Goal: Task Accomplishment & Management: Complete application form

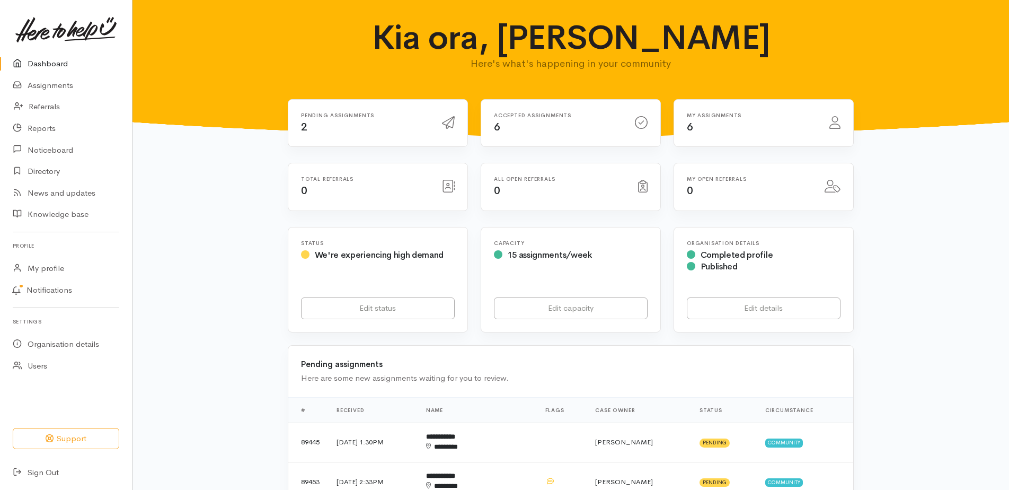
scroll to position [159, 0]
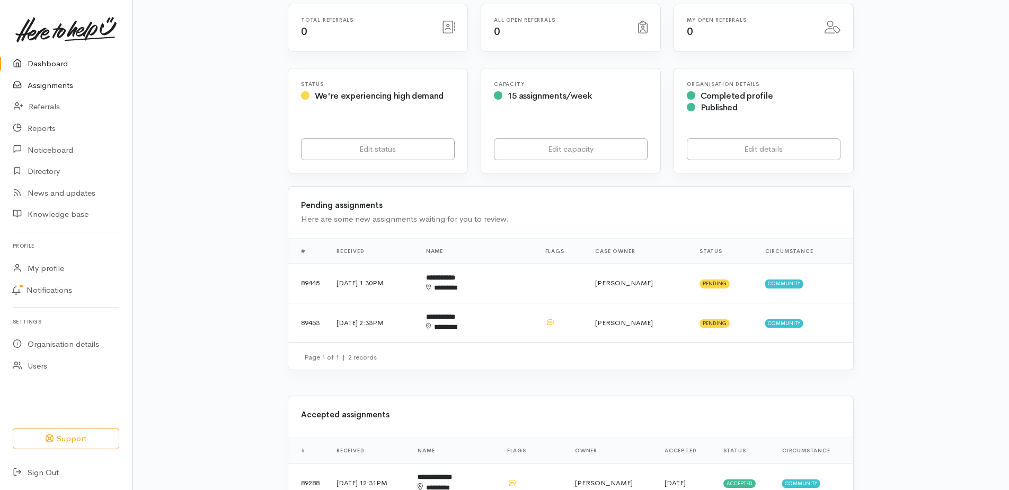
click at [48, 92] on link "Assignments" at bounding box center [66, 86] width 132 height 22
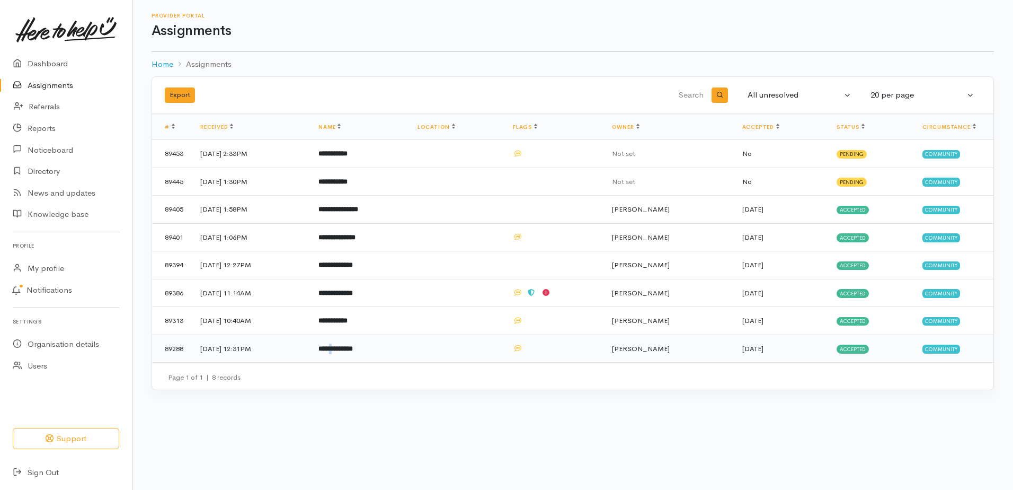
click at [353, 352] on b "**********" at bounding box center [335, 348] width 34 height 7
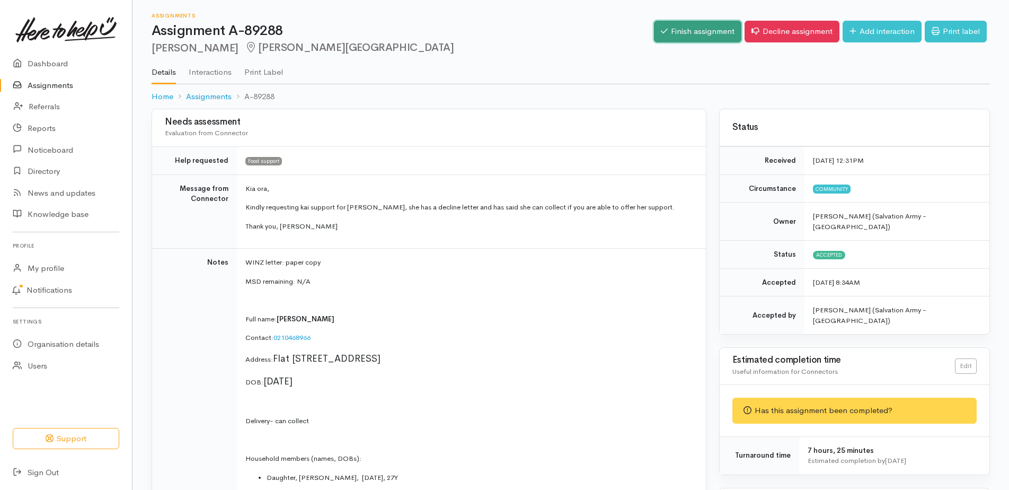
click at [654, 35] on link "Finish assignment" at bounding box center [697, 32] width 87 height 22
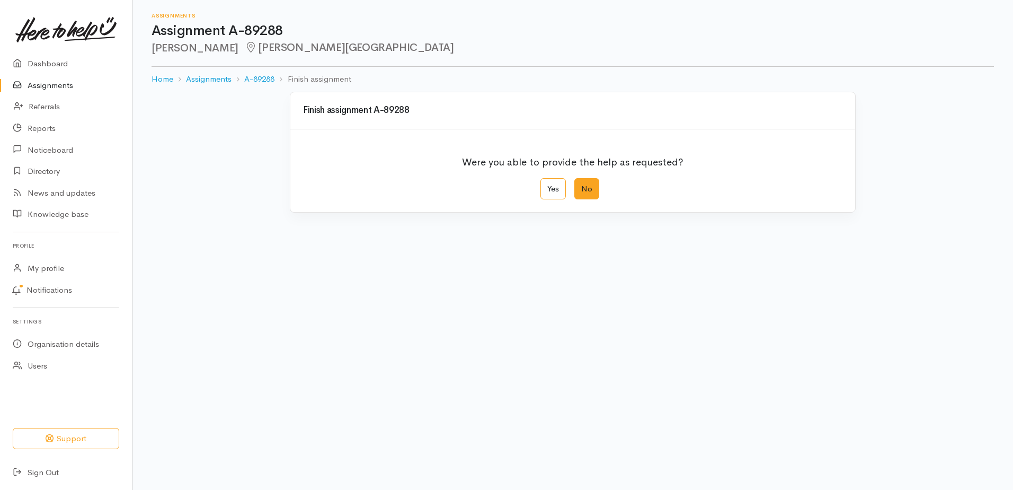
click at [583, 200] on label "No" at bounding box center [586, 189] width 25 height 22
click at [581, 185] on input "No" at bounding box center [577, 181] width 7 height 7
radio input "true"
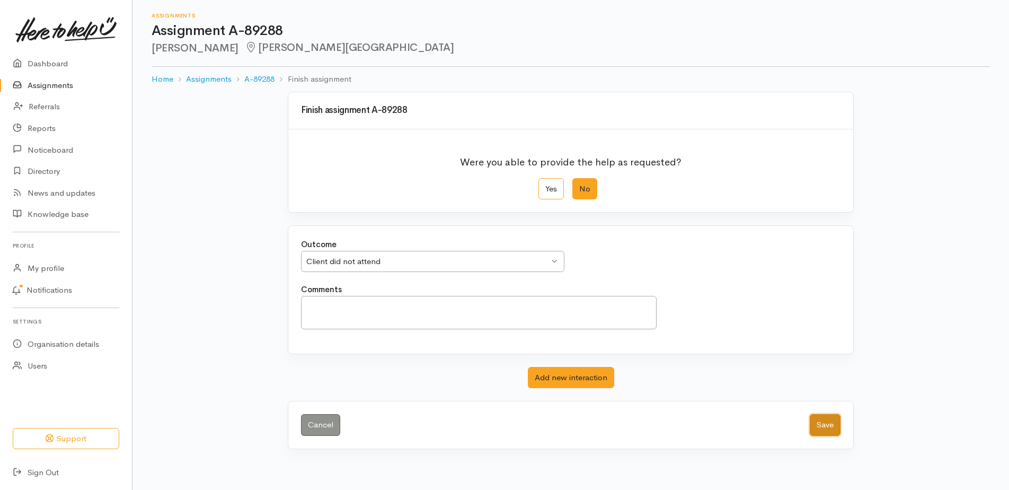
click at [826, 435] on button "Save" at bounding box center [825, 425] width 31 height 22
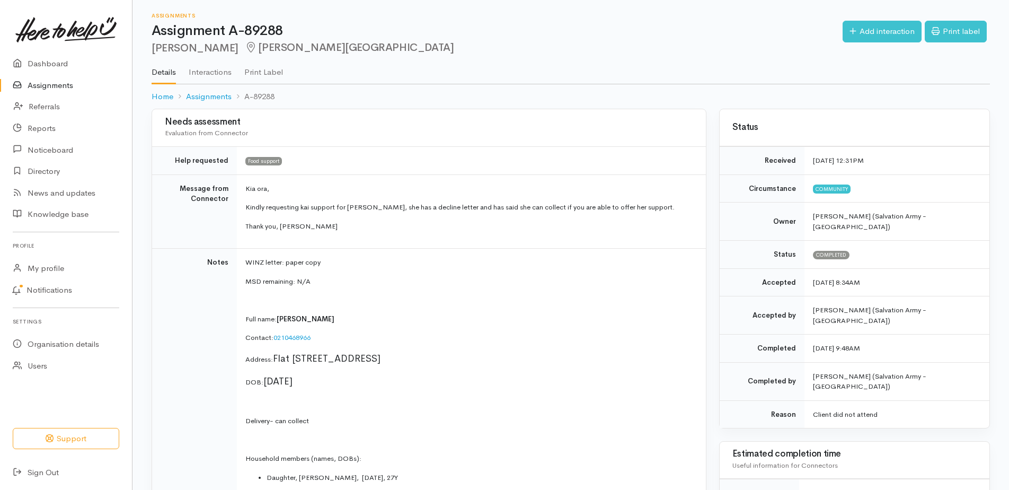
click at [61, 94] on link "Assignments" at bounding box center [66, 86] width 132 height 22
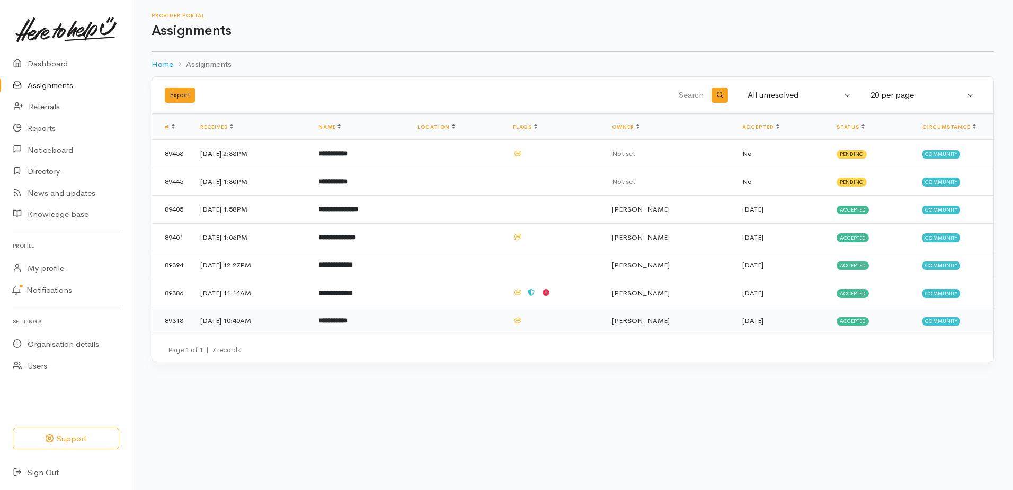
click at [348, 324] on b "**********" at bounding box center [332, 320] width 29 height 7
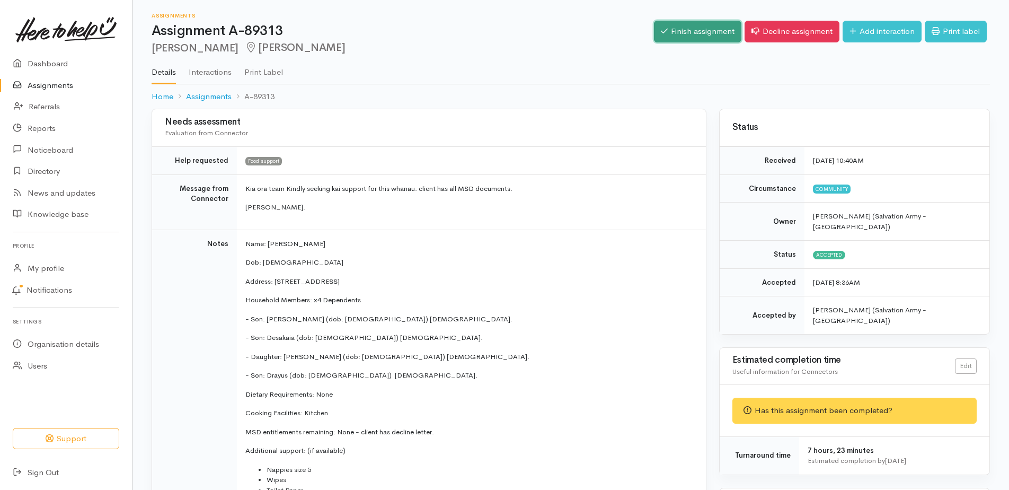
click at [656, 36] on link "Finish assignment" at bounding box center [697, 32] width 87 height 22
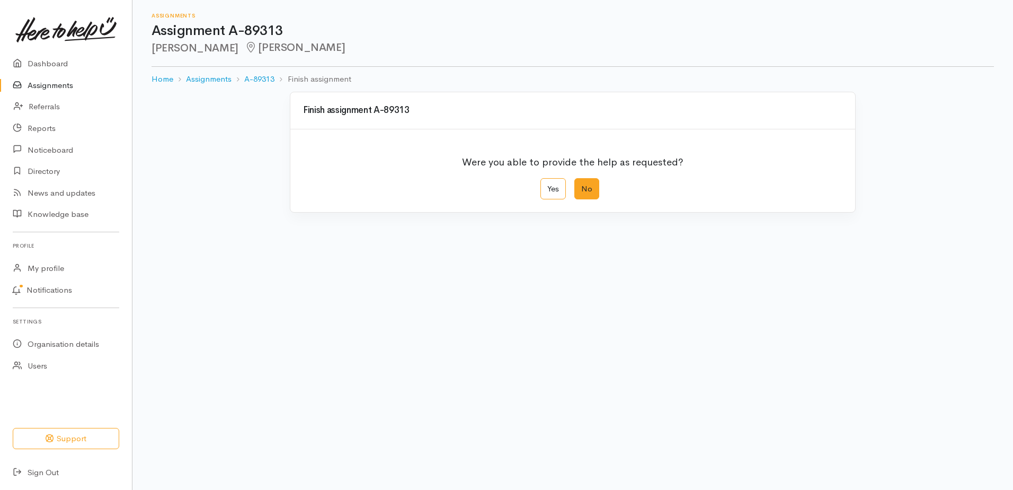
click at [583, 200] on label "No" at bounding box center [586, 189] width 25 height 22
click at [581, 185] on input "No" at bounding box center [577, 181] width 7 height 7
radio input "true"
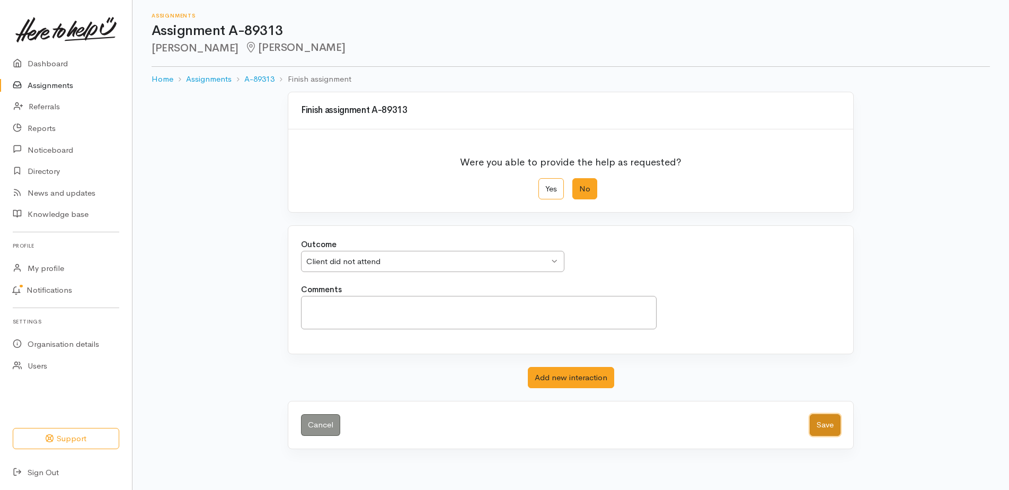
click at [822, 435] on button "Save" at bounding box center [825, 425] width 31 height 22
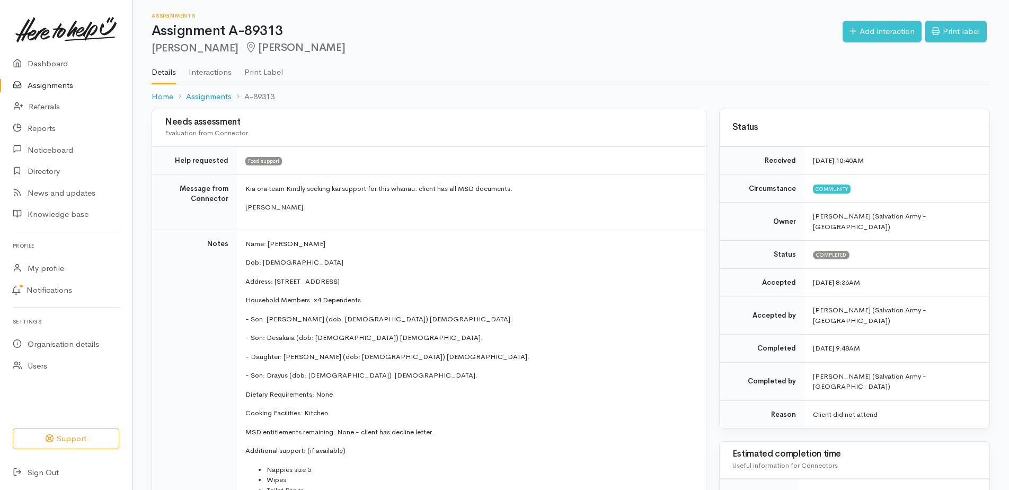
click at [59, 91] on link "Assignments" at bounding box center [66, 86] width 132 height 22
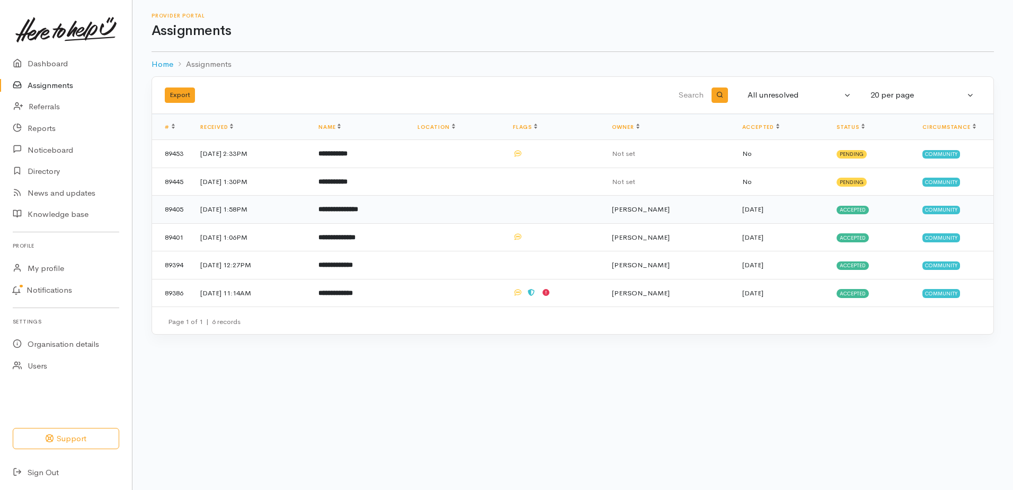
click at [358, 212] on b "**********" at bounding box center [338, 209] width 40 height 7
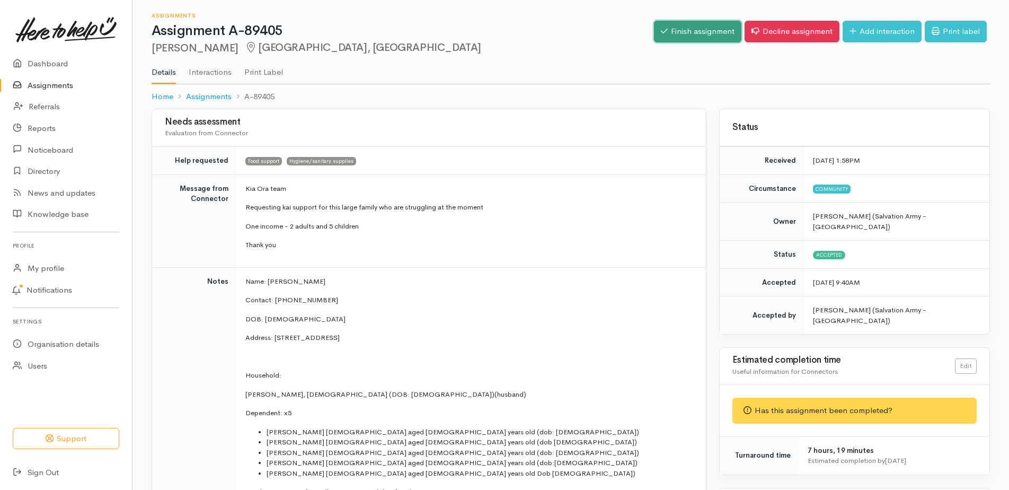
drag, startPoint x: 664, startPoint y: 40, endPoint x: 663, endPoint y: 46, distance: 6.0
click at [664, 40] on link "Finish assignment" at bounding box center [697, 32] width 87 height 22
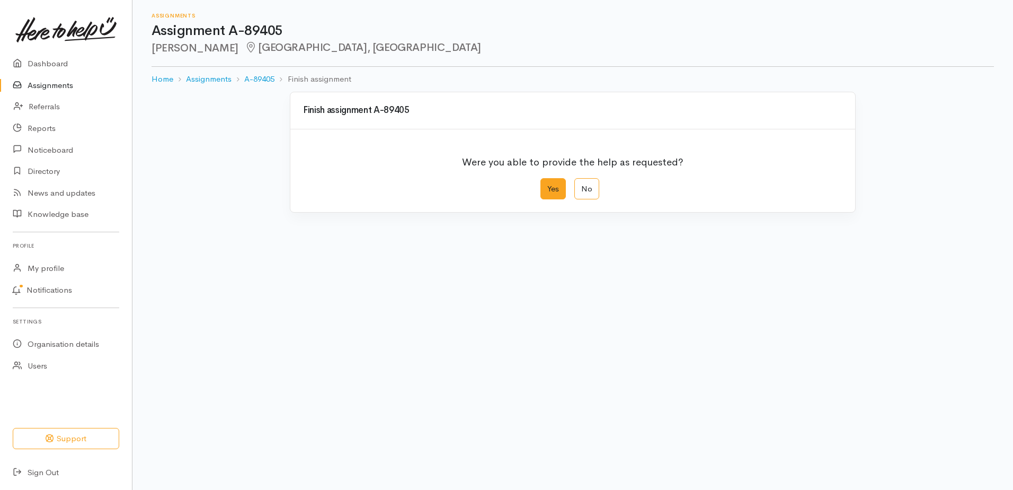
click at [549, 200] on label "Yes" at bounding box center [552, 189] width 25 height 22
click at [547, 185] on input "Yes" at bounding box center [543, 181] width 7 height 7
radio input "true"
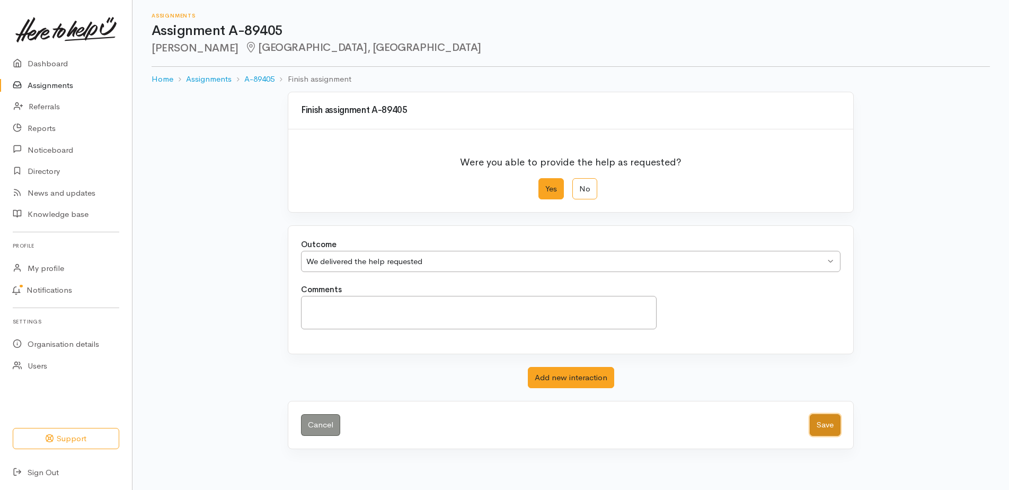
click at [823, 435] on button "Save" at bounding box center [825, 425] width 31 height 22
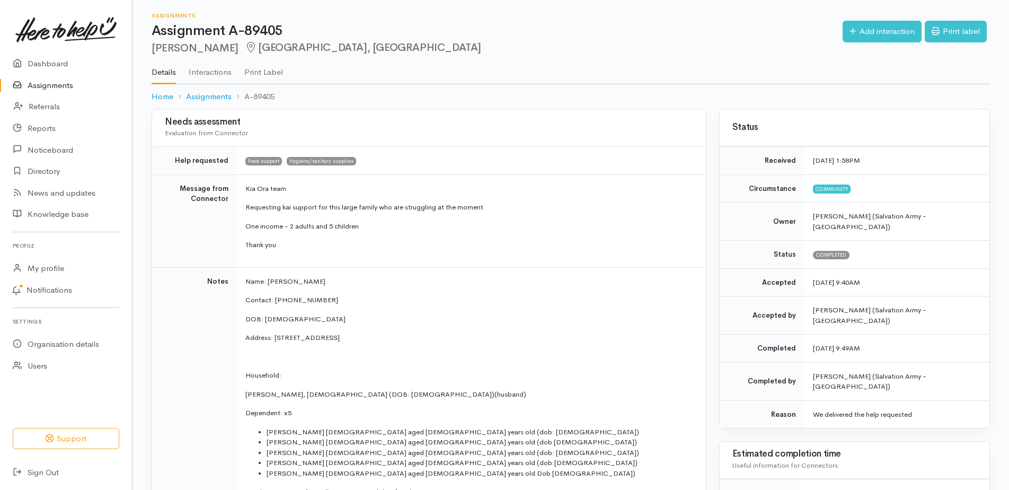
click at [56, 92] on link "Assignments" at bounding box center [66, 86] width 132 height 22
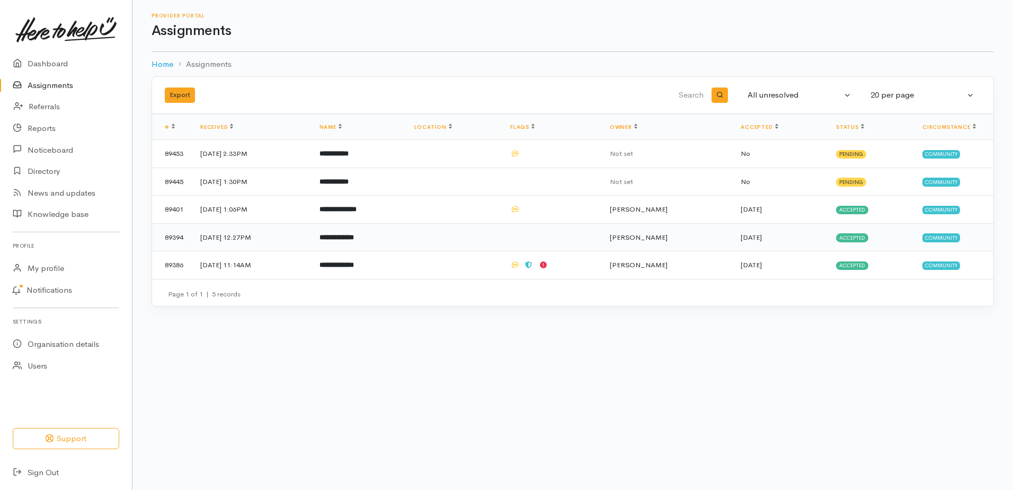
click at [364, 251] on td "**********" at bounding box center [358, 237] width 95 height 28
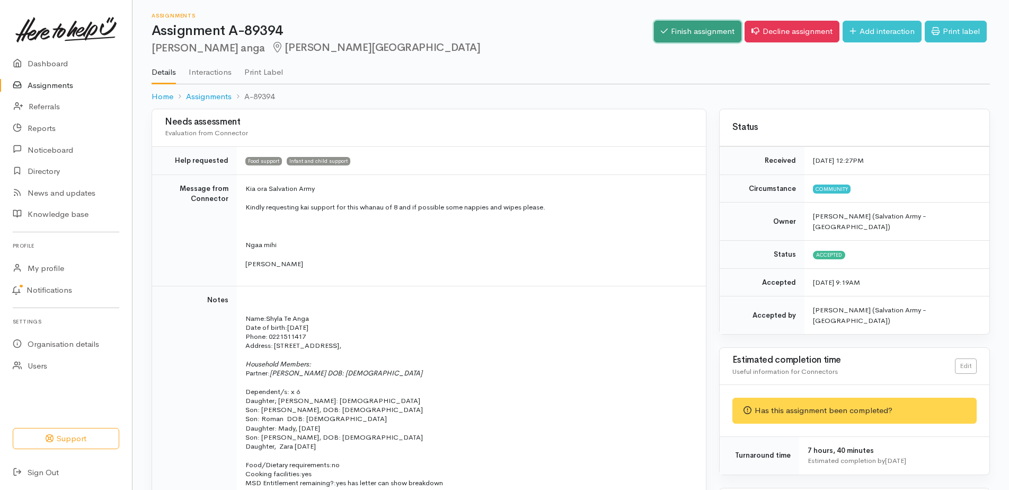
click at [654, 37] on link "Finish assignment" at bounding box center [697, 32] width 87 height 22
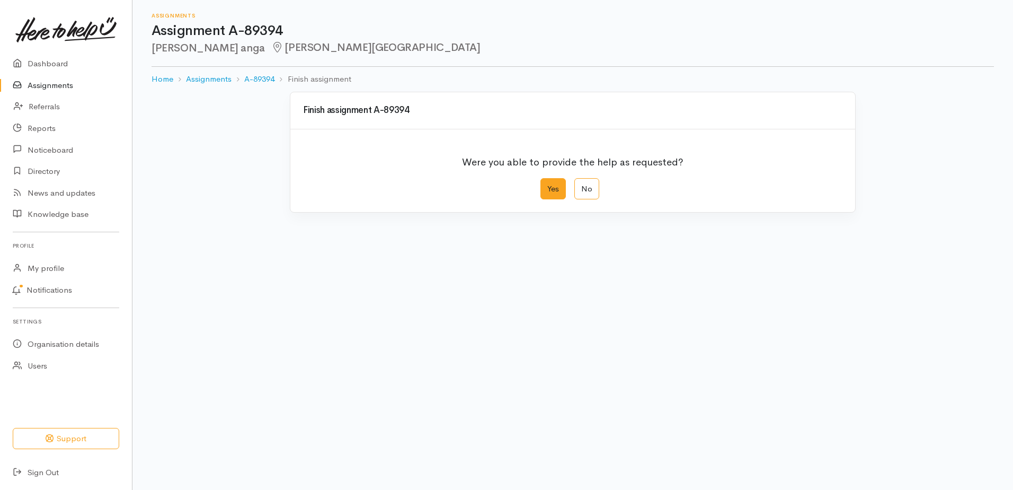
click at [553, 200] on label "Yes" at bounding box center [552, 189] width 25 height 22
click at [547, 185] on input "Yes" at bounding box center [543, 181] width 7 height 7
radio input "true"
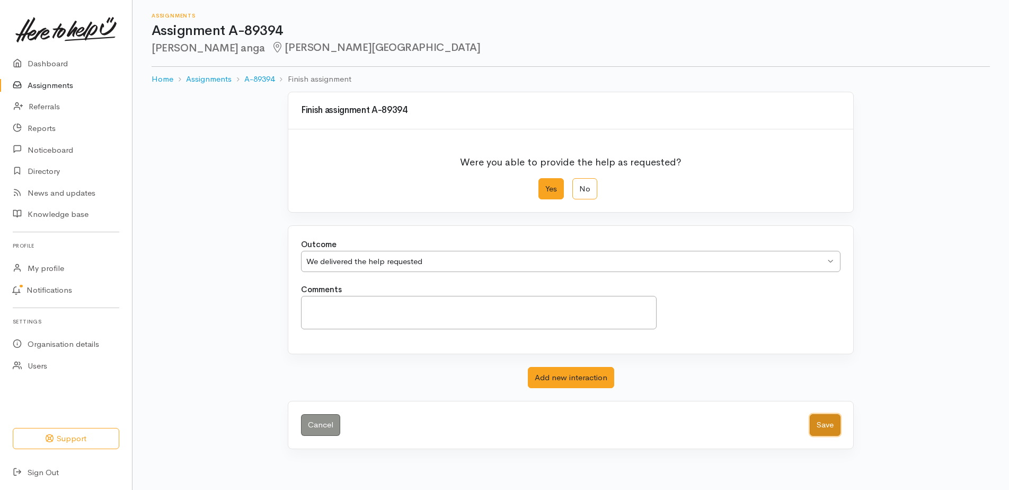
click at [820, 435] on button "Save" at bounding box center [825, 425] width 31 height 22
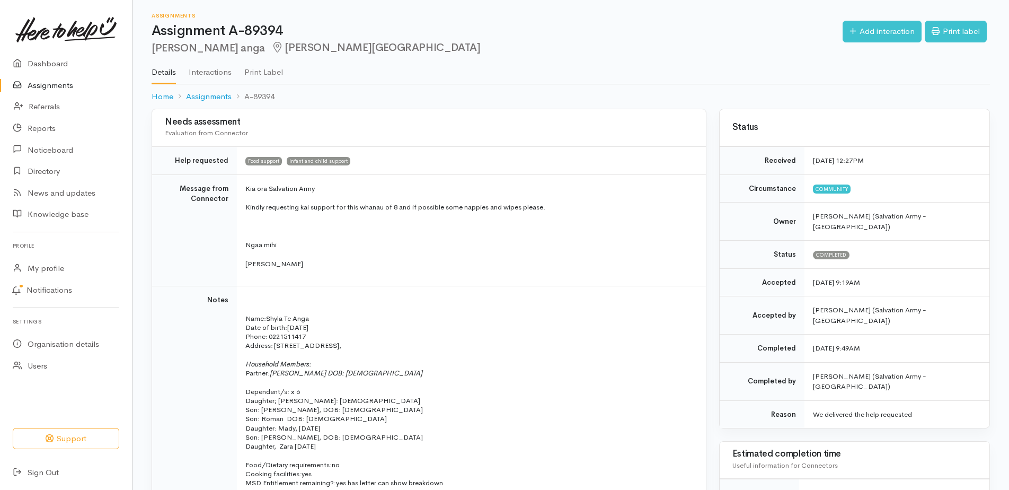
click at [60, 93] on link "Assignments" at bounding box center [66, 86] width 132 height 22
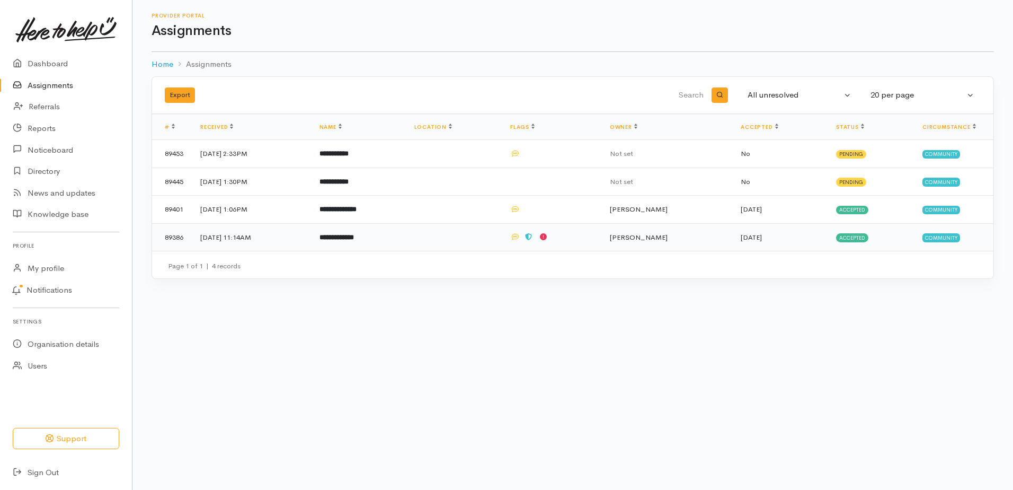
click at [354, 241] on b "**********" at bounding box center [336, 237] width 34 height 7
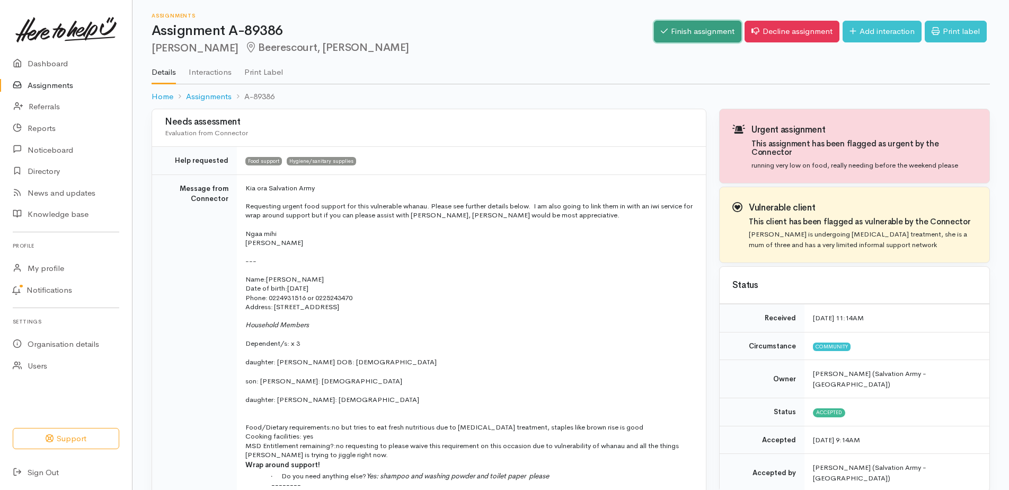
click at [654, 35] on link "Finish assignment" at bounding box center [697, 32] width 87 height 22
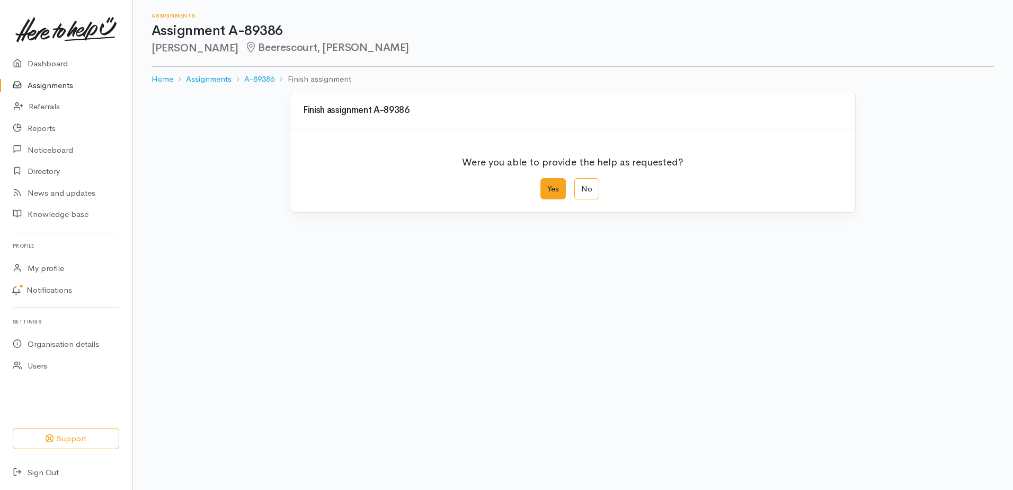
click at [554, 200] on label "Yes" at bounding box center [552, 189] width 25 height 22
click at [547, 185] on input "Yes" at bounding box center [543, 181] width 7 height 7
radio input "true"
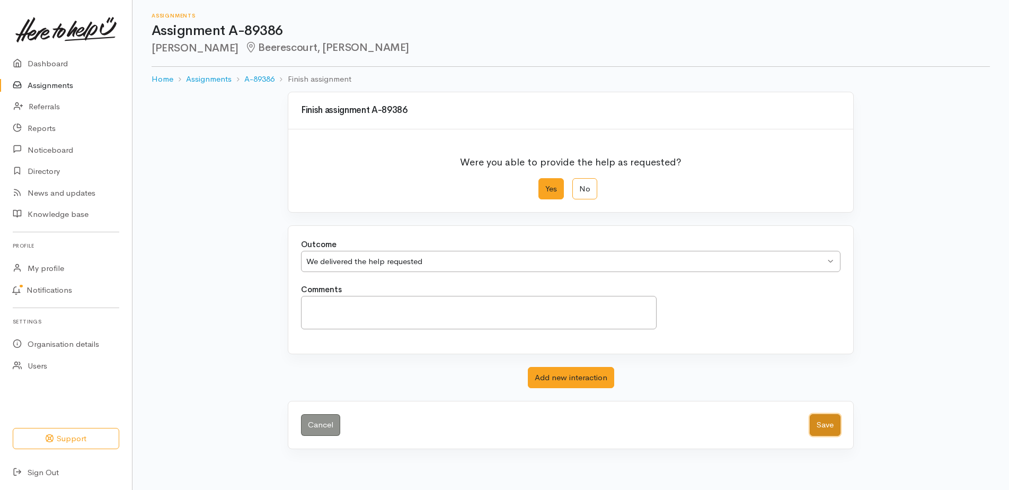
click at [819, 435] on button "Save" at bounding box center [825, 425] width 31 height 22
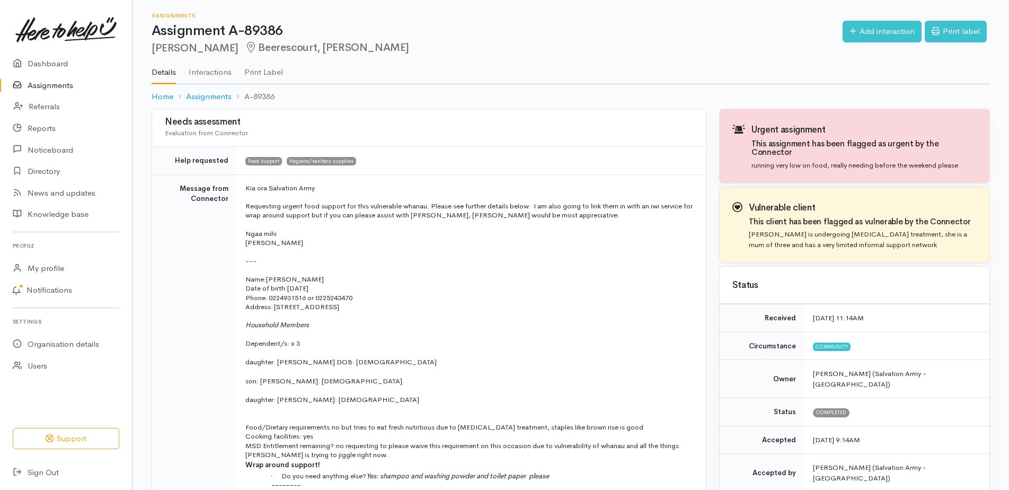
click at [39, 94] on link "Assignments" at bounding box center [66, 86] width 132 height 22
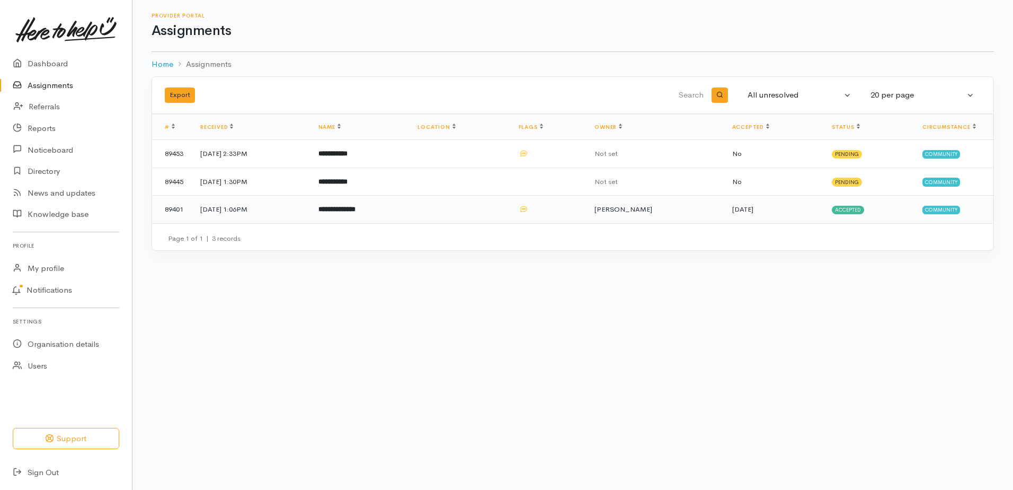
click at [351, 212] on b "**********" at bounding box center [336, 209] width 37 height 7
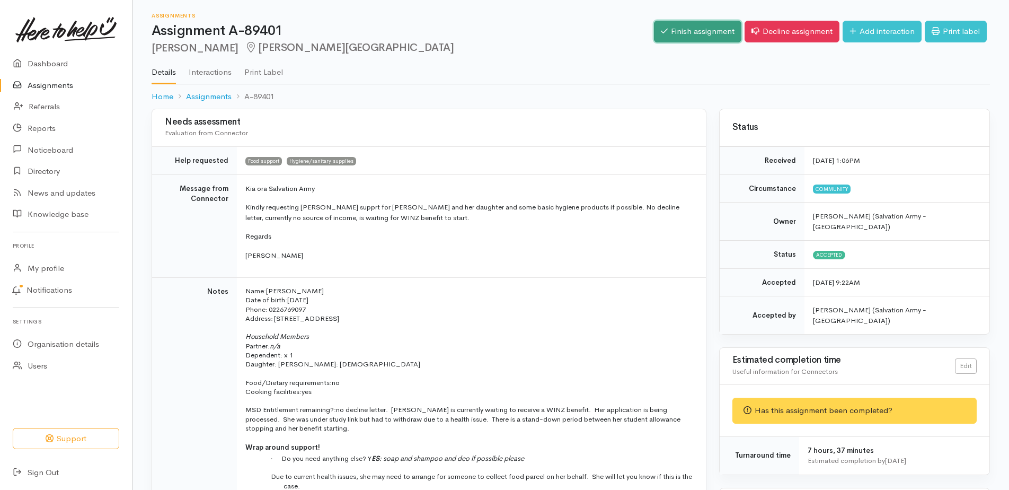
click at [654, 35] on link "Finish assignment" at bounding box center [697, 32] width 87 height 22
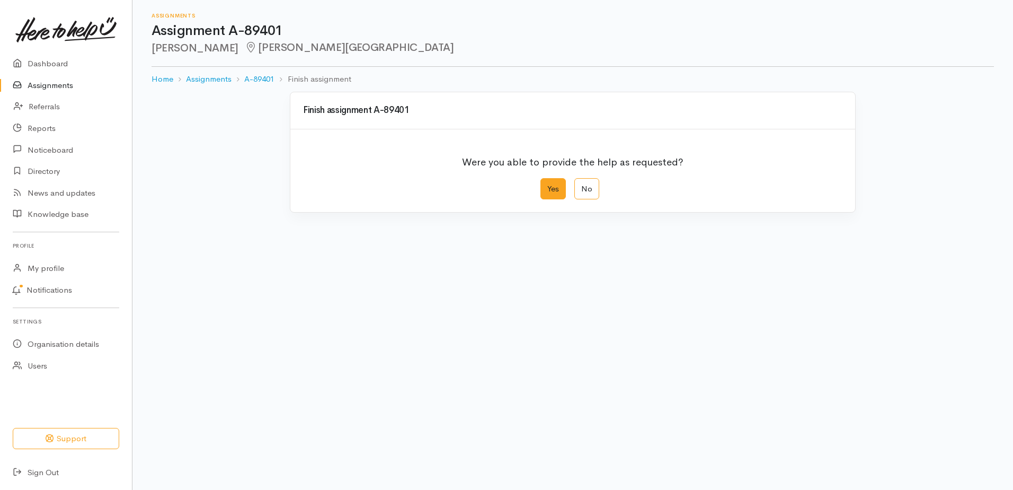
click at [550, 200] on label "Yes" at bounding box center [552, 189] width 25 height 22
click at [547, 185] on input "Yes" at bounding box center [543, 181] width 7 height 7
radio input "true"
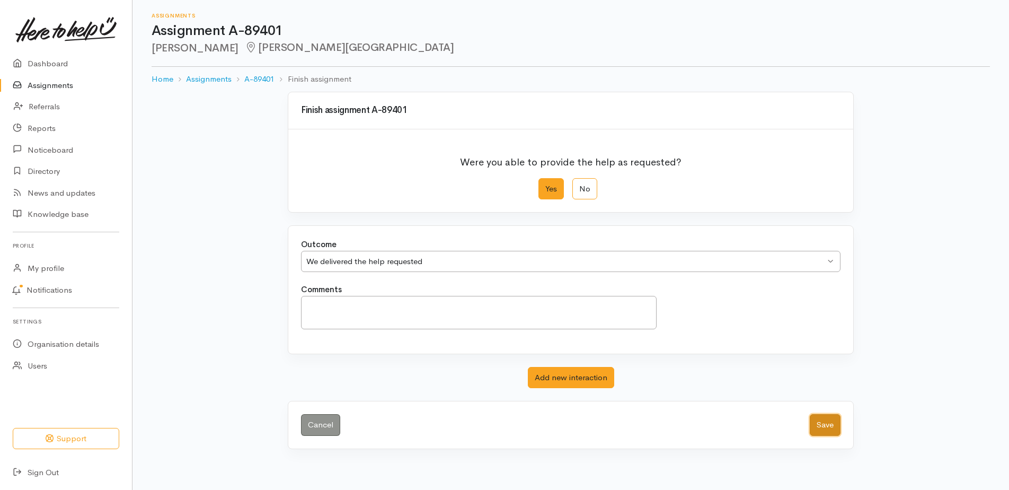
click at [826, 435] on button "Save" at bounding box center [825, 425] width 31 height 22
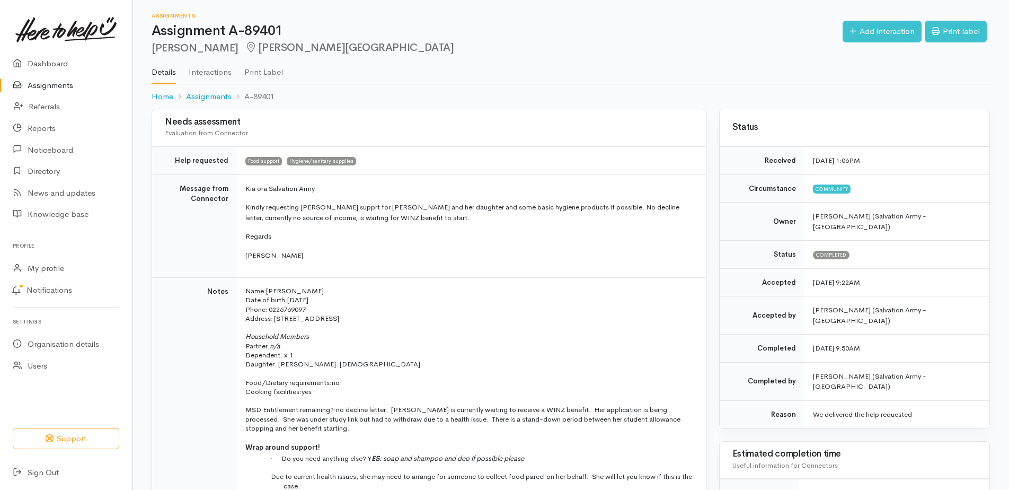
click at [68, 94] on link "Assignments" at bounding box center [66, 86] width 132 height 22
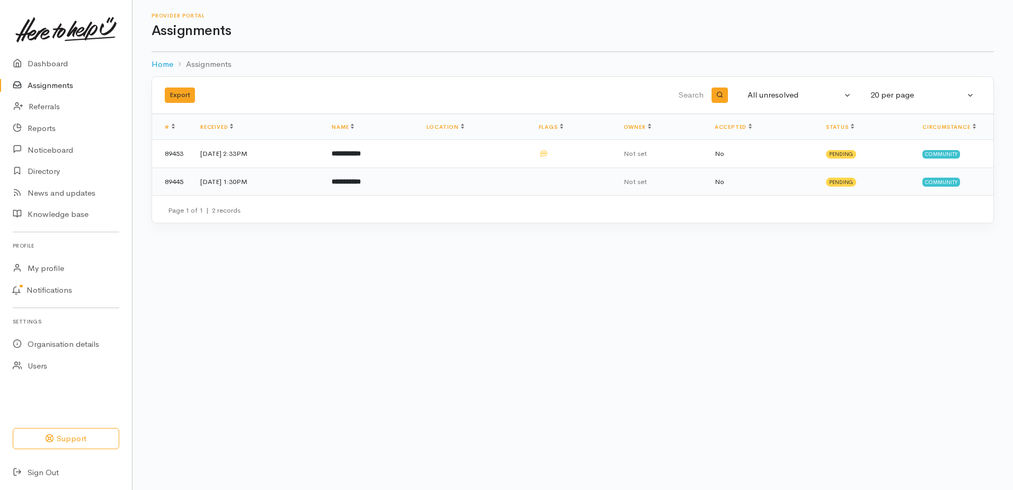
click at [361, 185] on b "**********" at bounding box center [346, 181] width 29 height 7
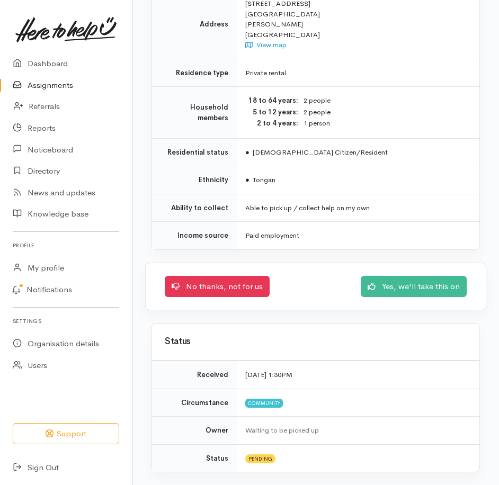
scroll to position [1017, 0]
click at [371, 274] on link "Yes, we'll take this on" at bounding box center [414, 285] width 106 height 22
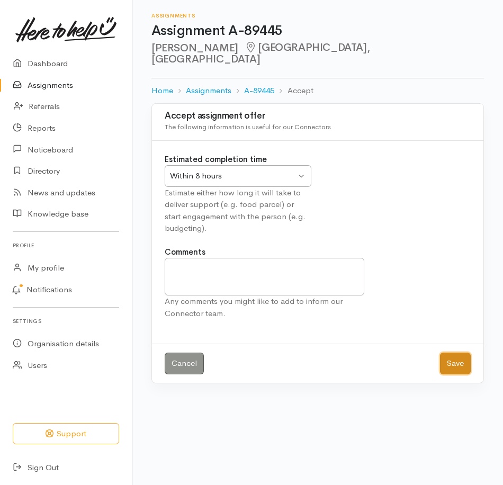
click at [443, 375] on button "Save" at bounding box center [455, 364] width 31 height 22
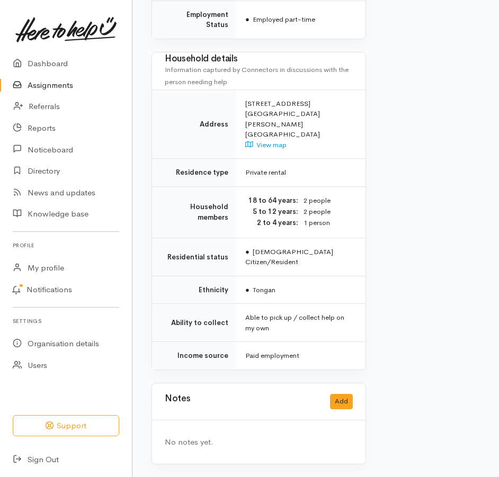
scroll to position [880, 0]
click at [335, 394] on button "Add" at bounding box center [341, 401] width 23 height 15
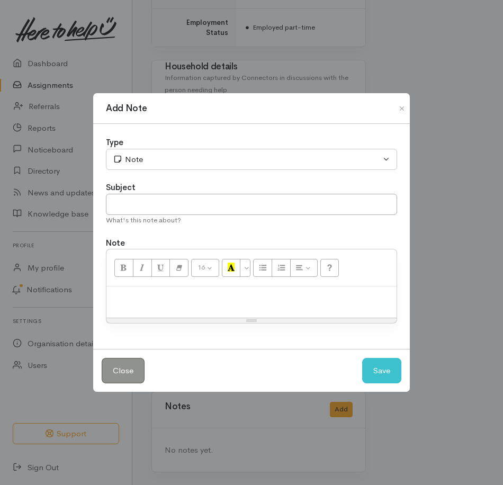
click at [148, 304] on p at bounding box center [252, 298] width 280 height 12
click at [373, 382] on button "Save" at bounding box center [381, 371] width 39 height 26
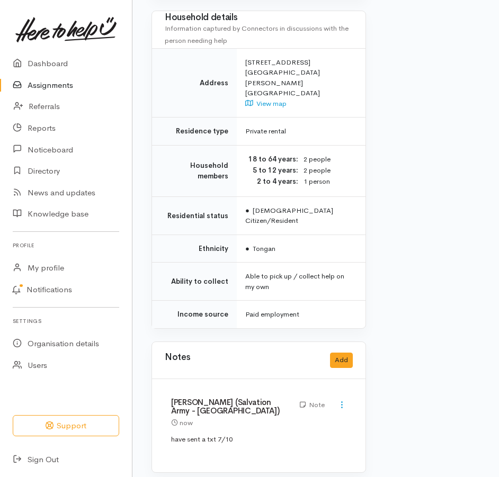
click at [40, 91] on link "Assignments" at bounding box center [66, 86] width 132 height 22
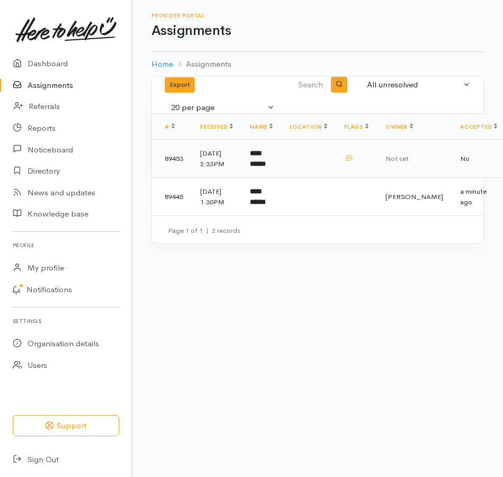
click at [266, 167] on b "**********" at bounding box center [258, 158] width 16 height 17
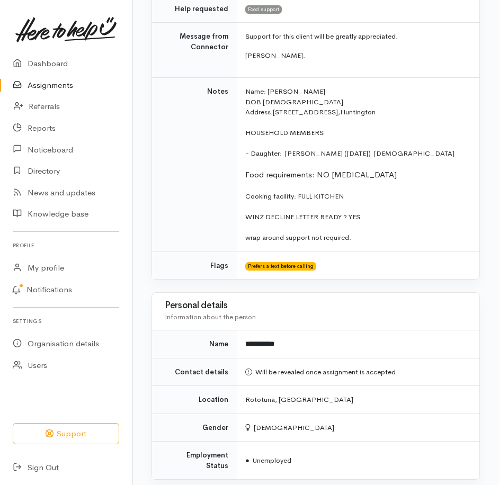
scroll to position [53, 0]
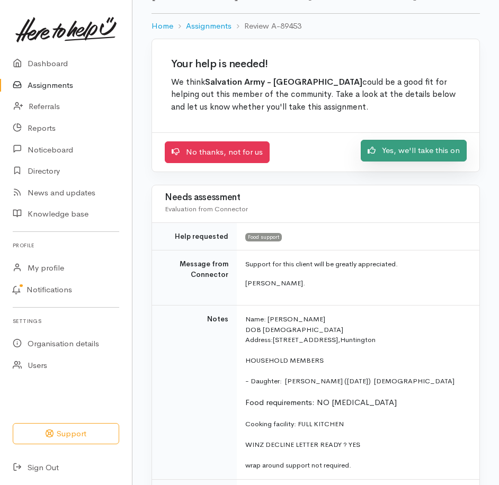
click at [389, 162] on link "Yes, we'll take this on" at bounding box center [414, 151] width 106 height 22
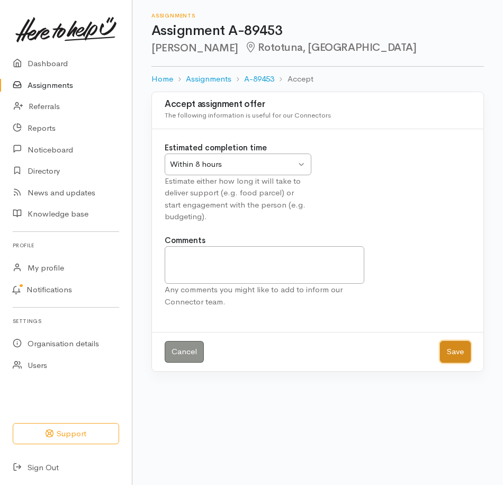
click at [451, 363] on button "Save" at bounding box center [455, 352] width 31 height 22
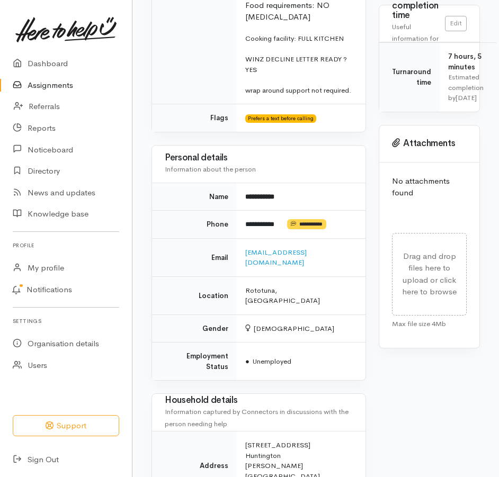
scroll to position [371, 0]
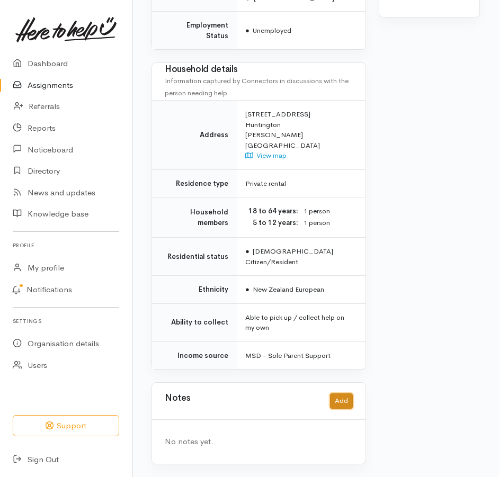
click at [331, 398] on button "Add" at bounding box center [341, 401] width 23 height 15
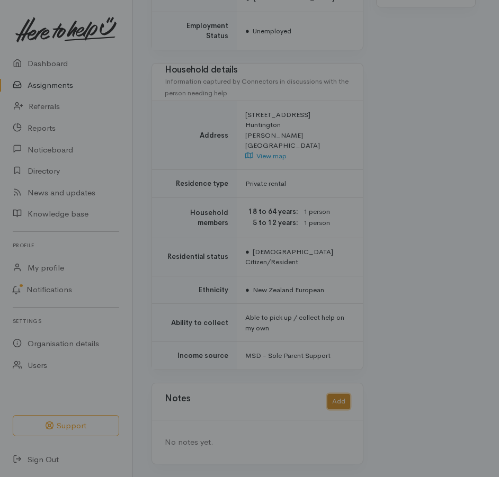
scroll to position [810, 0]
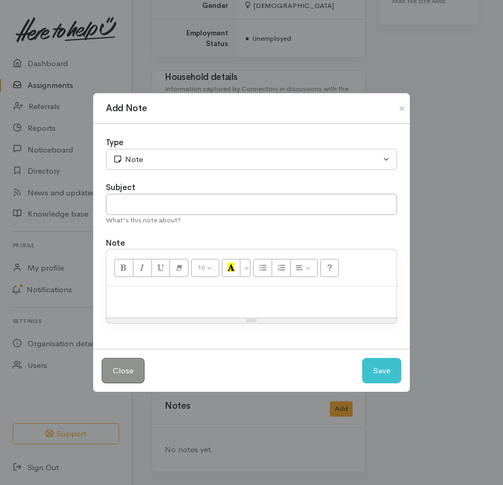
click at [201, 301] on p at bounding box center [252, 298] width 280 height 12
click at [374, 384] on button "Save" at bounding box center [381, 371] width 39 height 26
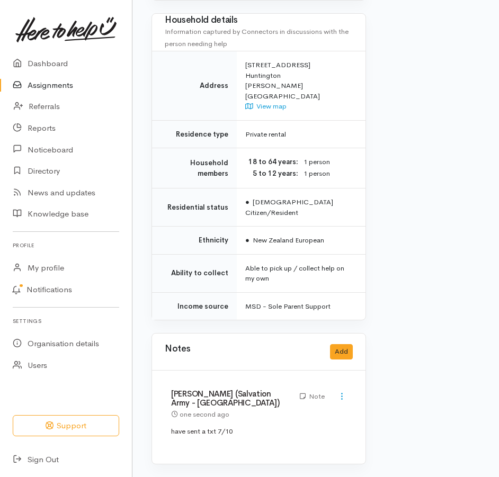
click at [66, 91] on link "Assignments" at bounding box center [66, 86] width 132 height 22
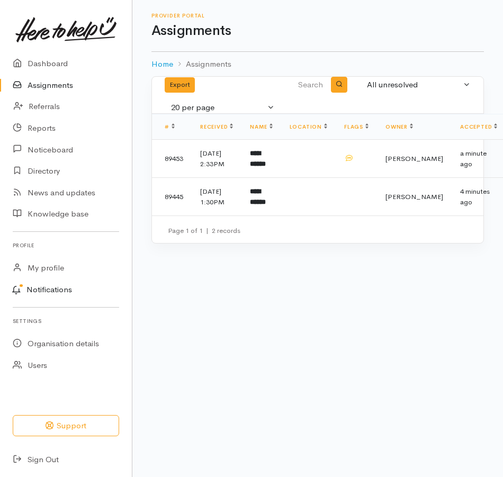
click at [54, 301] on link "Notifications" at bounding box center [64, 290] width 135 height 22
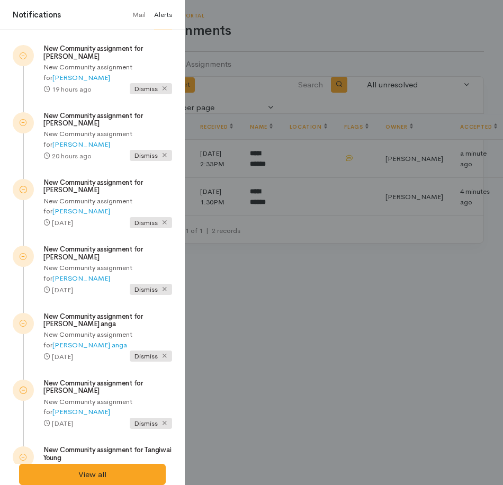
click at [280, 22] on div at bounding box center [251, 242] width 503 height 485
